Goal: Task Accomplishment & Management: Manage account settings

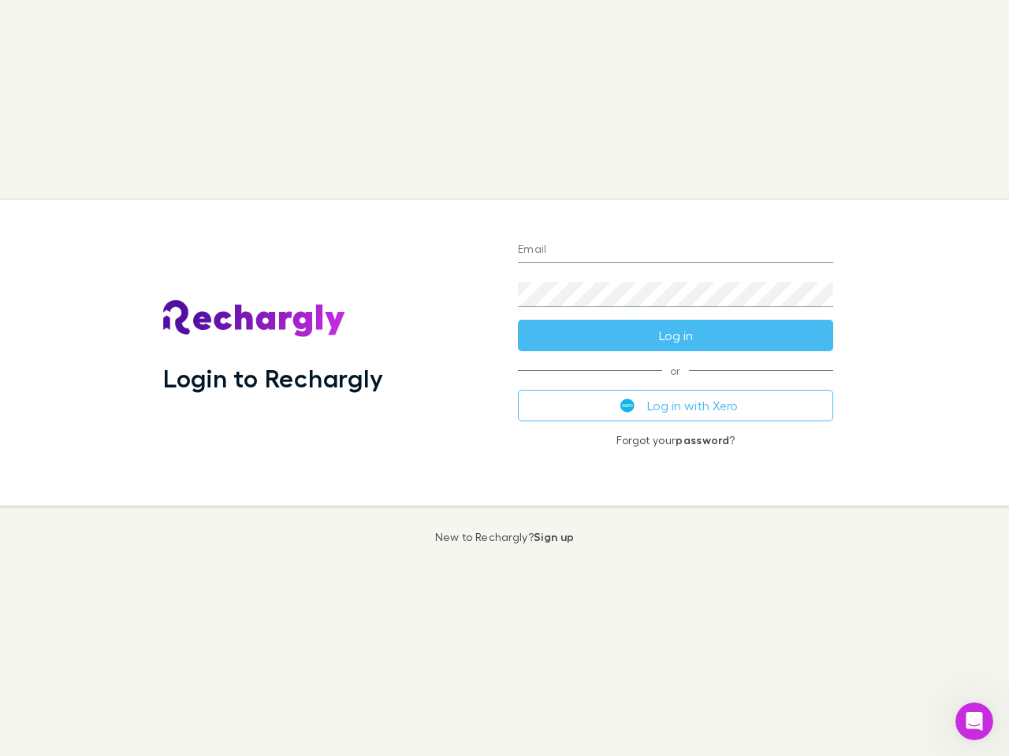
click at [504, 378] on div "Login to Rechargly" at bounding box center [328, 353] width 355 height 306
click at [675, 251] on input "Email" at bounding box center [675, 250] width 315 height 25
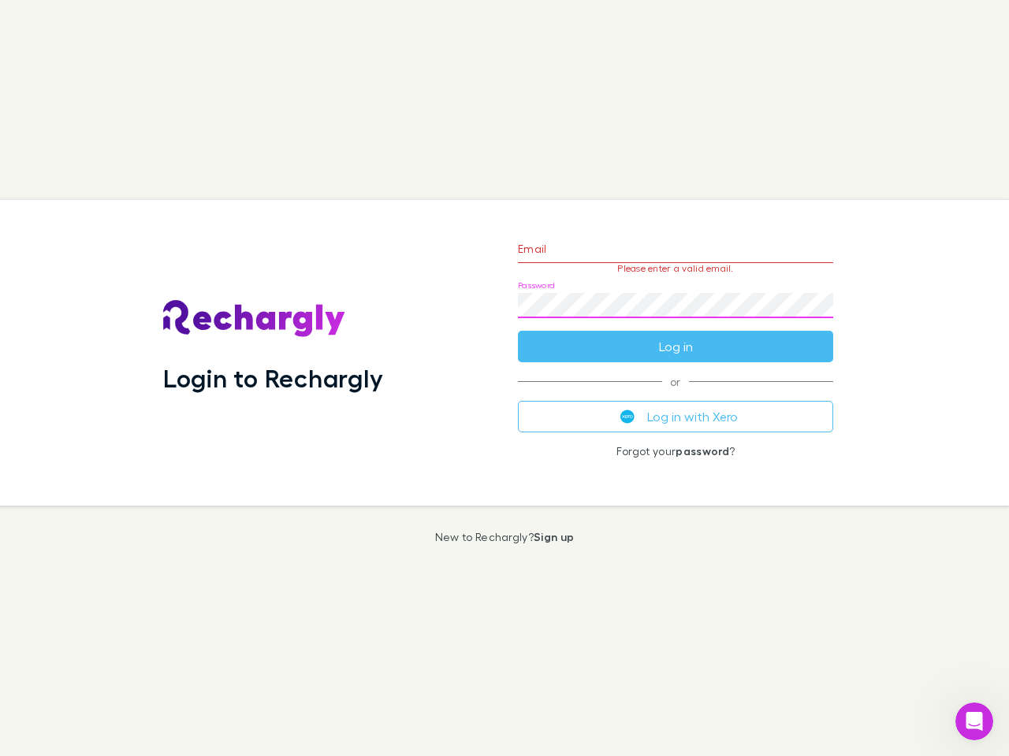
click at [675, 336] on form "Email Please enter a valid email. Password Log in" at bounding box center [675, 293] width 315 height 137
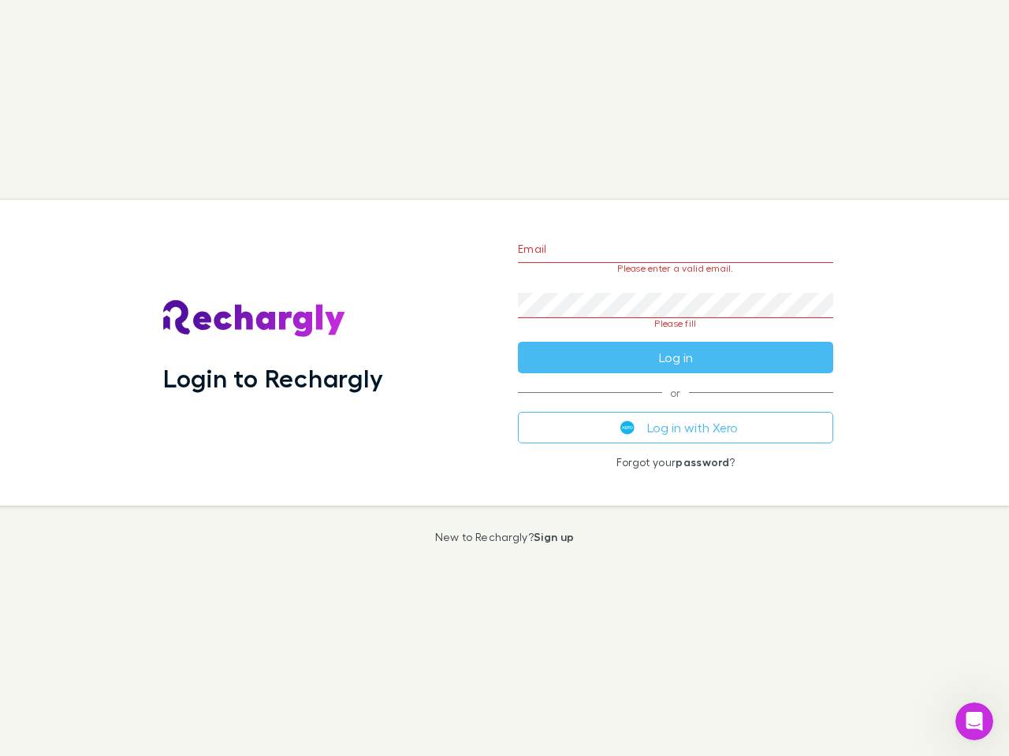
click at [675, 406] on div "Email Please enter a valid email. Password Please fill Log in or Log in with Xe…" at bounding box center [675, 353] width 340 height 306
